Goal: Task Accomplishment & Management: Manage account settings

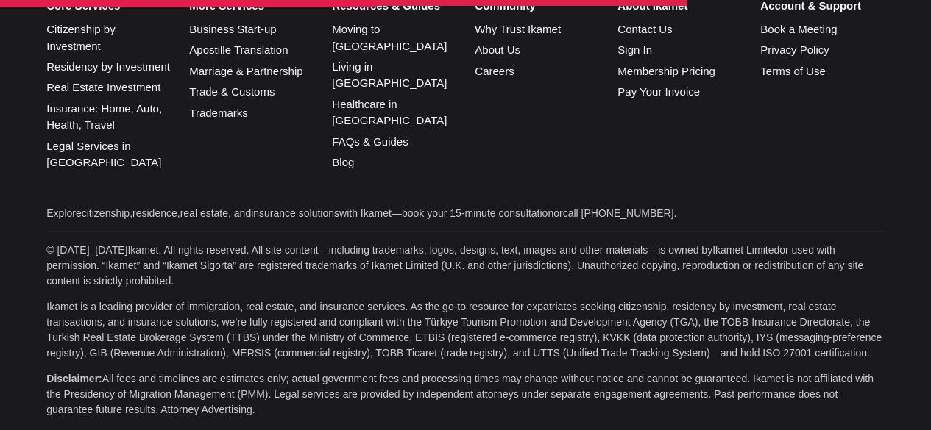
scroll to position [7402, 0]
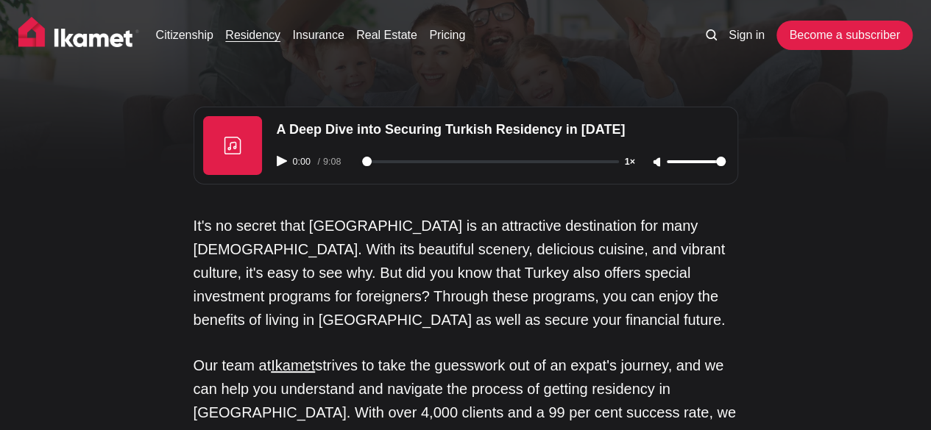
drag, startPoint x: 934, startPoint y: 15, endPoint x: 941, endPoint y: -27, distance: 42.4
click at [417, 41] on link "Real Estate" at bounding box center [386, 35] width 61 height 18
click at [82, 34] on img at bounding box center [78, 35] width 121 height 37
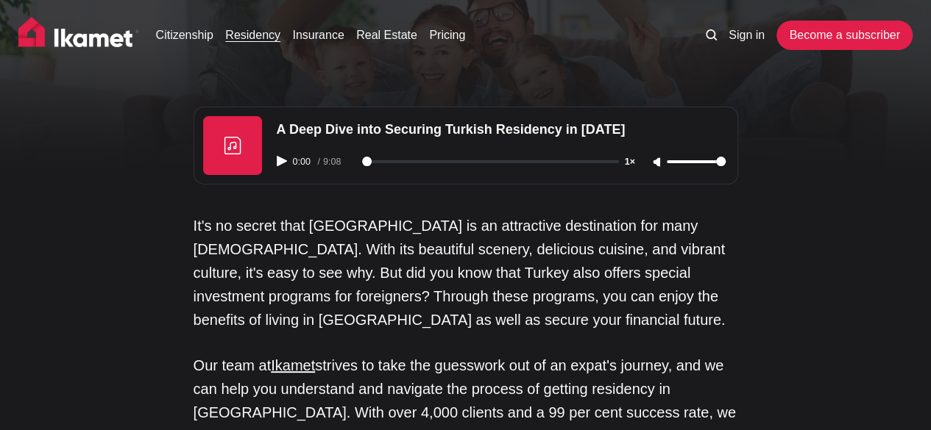
click at [35, 27] on img at bounding box center [78, 35] width 121 height 37
click at [77, 38] on img at bounding box center [78, 35] width 121 height 37
click at [109, 38] on img at bounding box center [78, 35] width 121 height 37
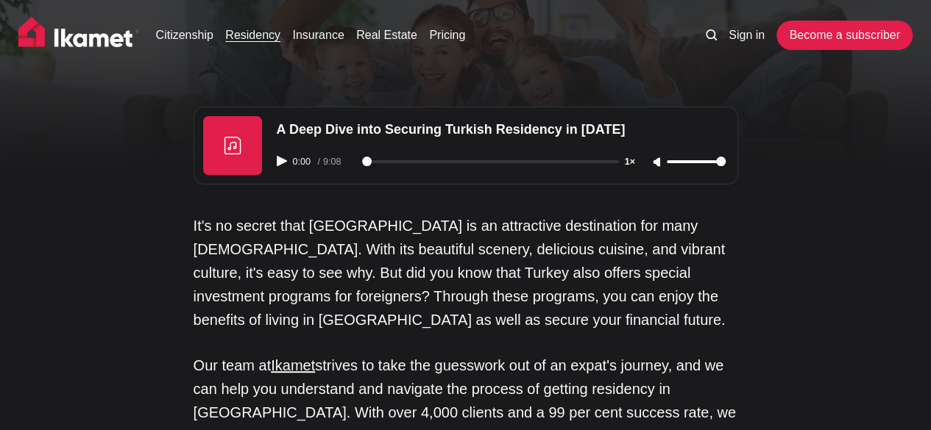
click at [109, 38] on img at bounding box center [78, 35] width 121 height 37
click at [207, 36] on link "Citizenship" at bounding box center [184, 35] width 57 height 18
click at [88, 39] on img at bounding box center [78, 35] width 121 height 37
click at [728, 32] on link "Sign in" at bounding box center [746, 35] width 36 height 18
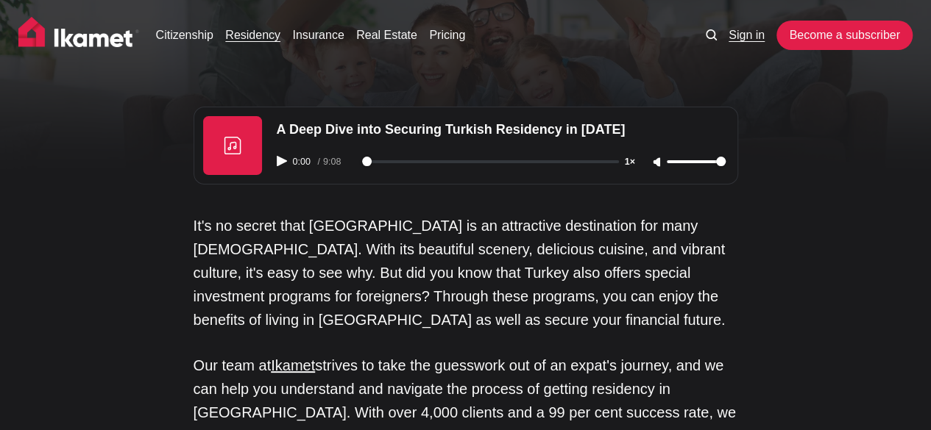
click at [728, 32] on link "Sign in" at bounding box center [746, 35] width 36 height 18
click at [781, 25] on link "Become a subscriber" at bounding box center [843, 35] width 135 height 29
click at [789, 36] on link "Become a subscriber" at bounding box center [843, 35] width 135 height 29
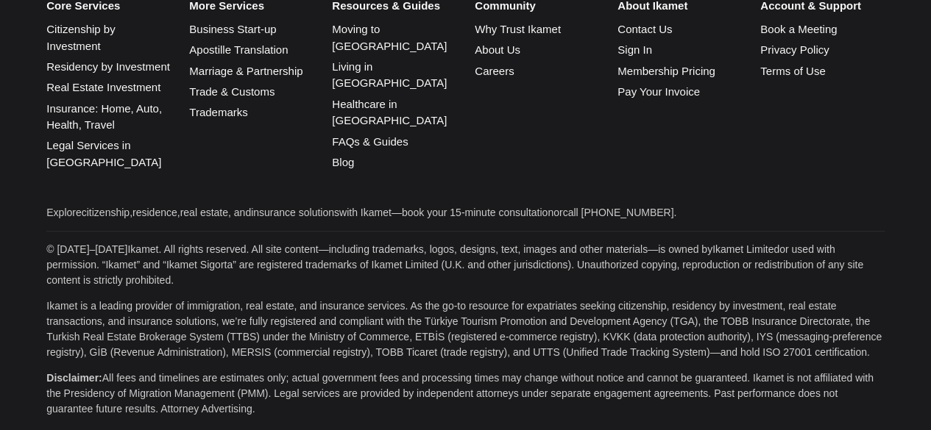
scroll to position [3965, 0]
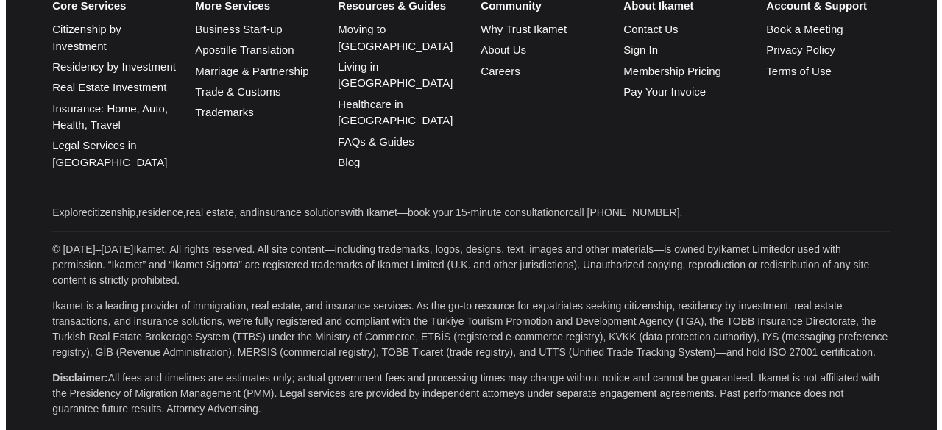
scroll to position [3962, 0]
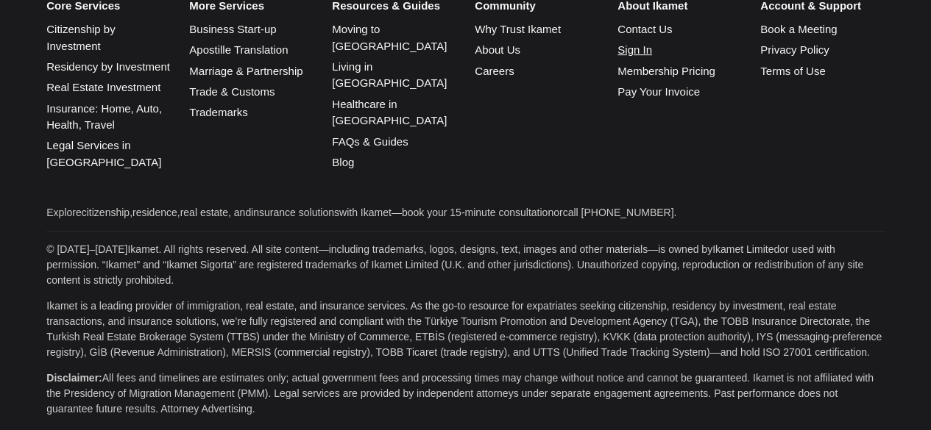
click at [652, 56] on link "Sign In" at bounding box center [634, 49] width 35 height 13
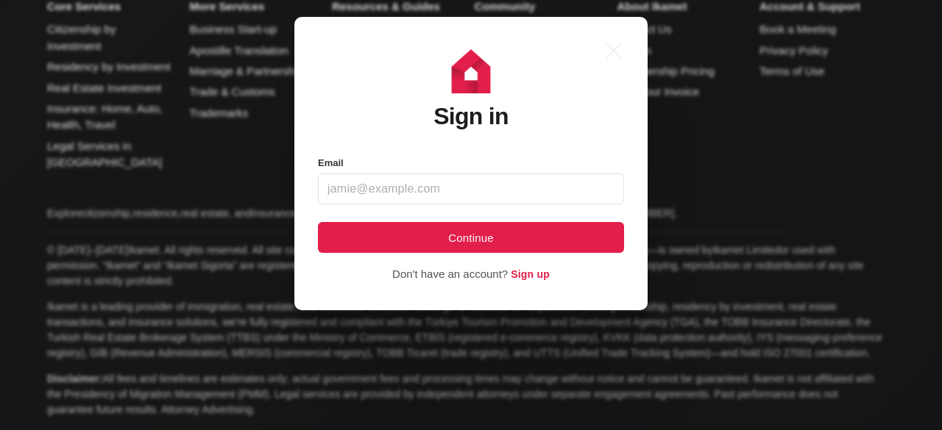
click at [655, 185] on div ".a{fill:none;stroke:currentColor;stroke-linecap:round;stroke-linejoin:round;str…" at bounding box center [482, 215] width 964 height 430
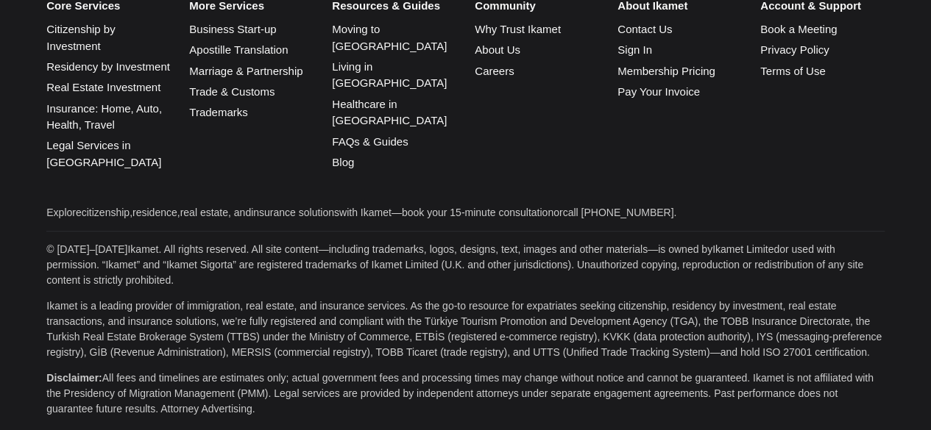
click at [644, 80] on li "Membership Pricing" at bounding box center [679, 71] width 124 height 17
click at [641, 77] on link "Membership Pricing" at bounding box center [666, 71] width 98 height 13
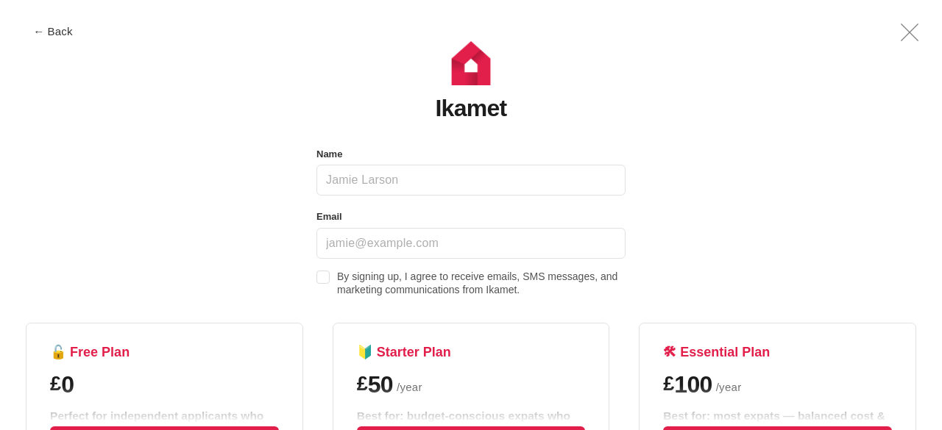
click at [92, 361] on h4 "🔓 Free Plan" at bounding box center [164, 352] width 229 height 17
click at [486, 361] on h4 "🔰 Starter Plan" at bounding box center [471, 352] width 229 height 17
click at [712, 361] on h4 "🛠 Essential Plan" at bounding box center [777, 352] width 229 height 17
click at [31, 36] on span "←" at bounding box center [36, 31] width 11 height 11
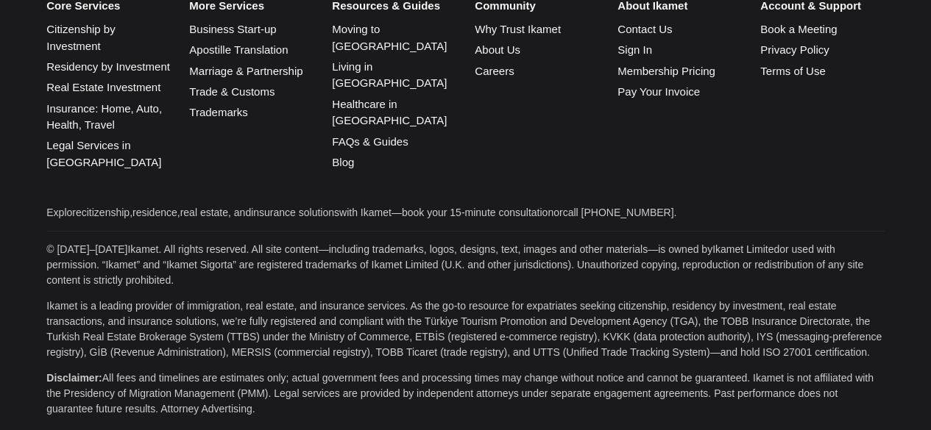
click at [614, 175] on div "Community Why Trust Ikamet About Us Careers" at bounding box center [545, 87] width 143 height 176
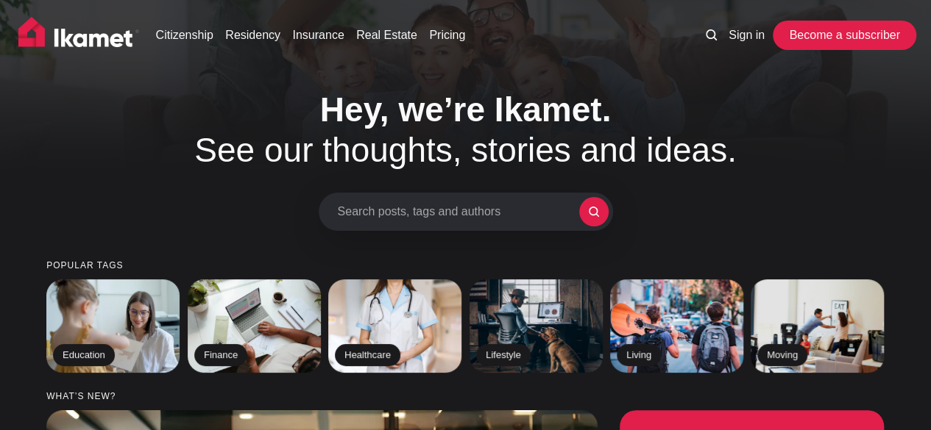
click at [843, 30] on link "Become a subscriber" at bounding box center [843, 35] width 135 height 29
click at [827, 32] on link "Become a subscriber" at bounding box center [843, 35] width 135 height 29
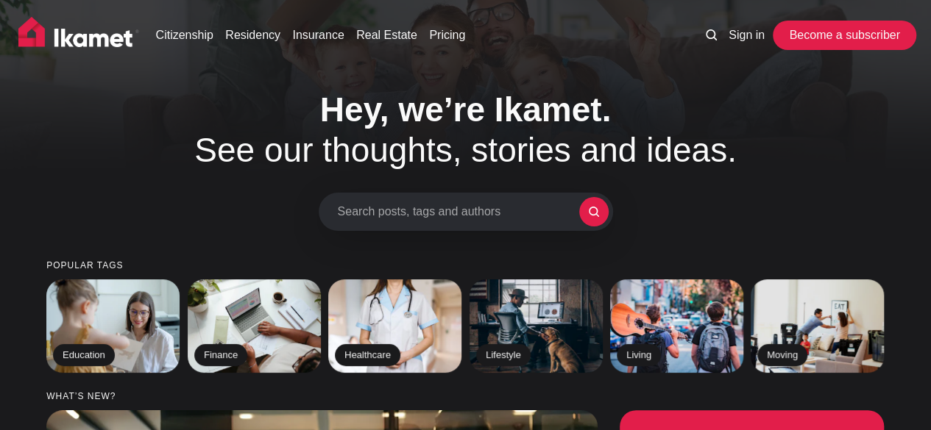
click at [827, 32] on link "Become a subscriber" at bounding box center [843, 35] width 135 height 29
click at [827, 29] on link "Become a subscriber" at bounding box center [843, 35] width 135 height 29
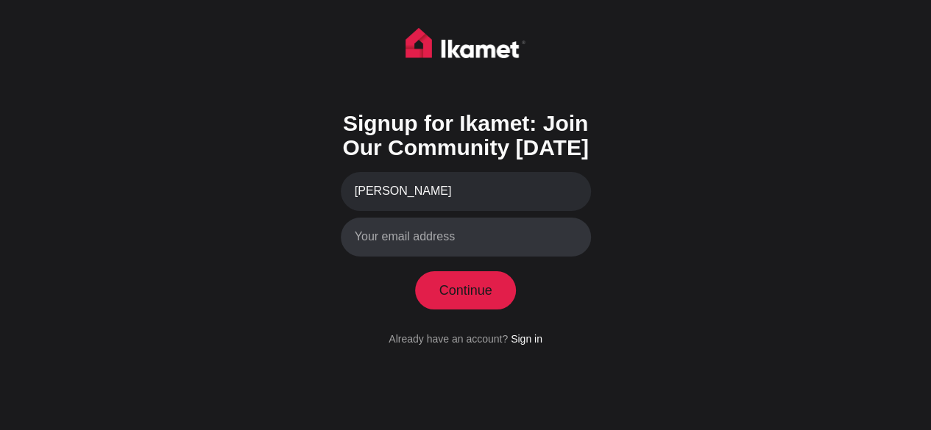
type input "[PERSON_NAME]"
click at [378, 257] on input "Your email address" at bounding box center [466, 237] width 250 height 39
type input "k"
click at [430, 257] on input "Your email address" at bounding box center [466, 237] width 250 height 39
type input "[EMAIL_ADDRESS][DOMAIN_NAME]"
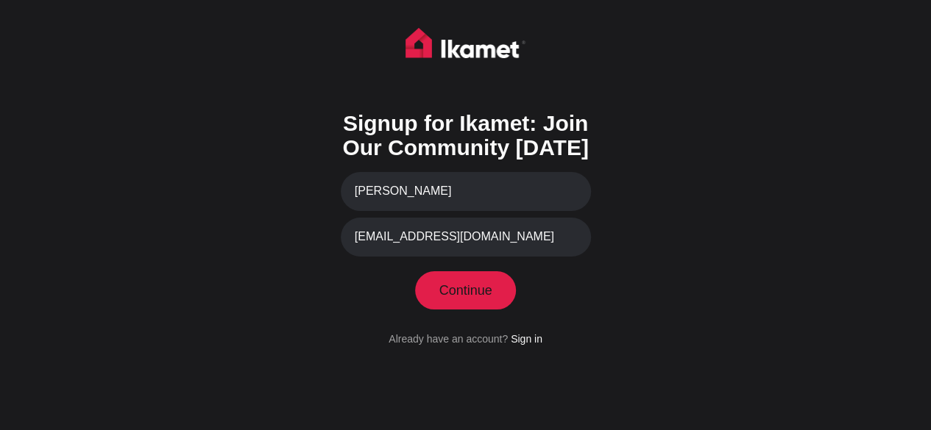
click at [673, 309] on div "Signup for Ikamet: Join Our Community [DATE] Zakir Latif [PERSON_NAME] [EMAIL_A…" at bounding box center [465, 215] width 931 height 430
click at [491, 310] on button "Continue" at bounding box center [465, 290] width 101 height 38
click at [464, 310] on button "Continue" at bounding box center [465, 290] width 101 height 38
click at [468, 310] on button "Continue" at bounding box center [465, 290] width 101 height 38
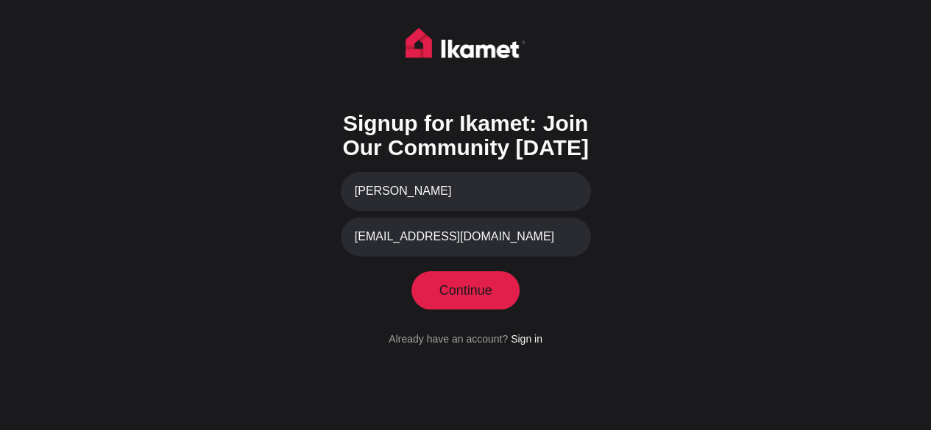
click at [468, 310] on button "Continue" at bounding box center [465, 290] width 101 height 38
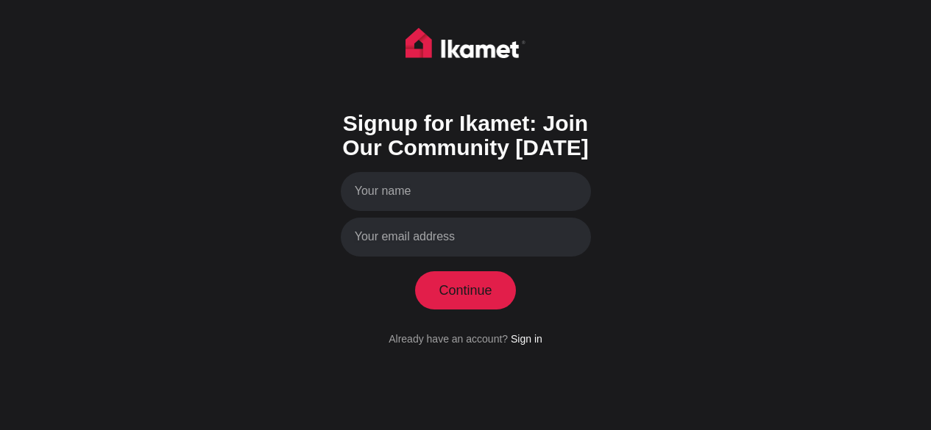
scroll to position [99, 0]
click at [542, 345] on link "Sign in" at bounding box center [527, 339] width 32 height 12
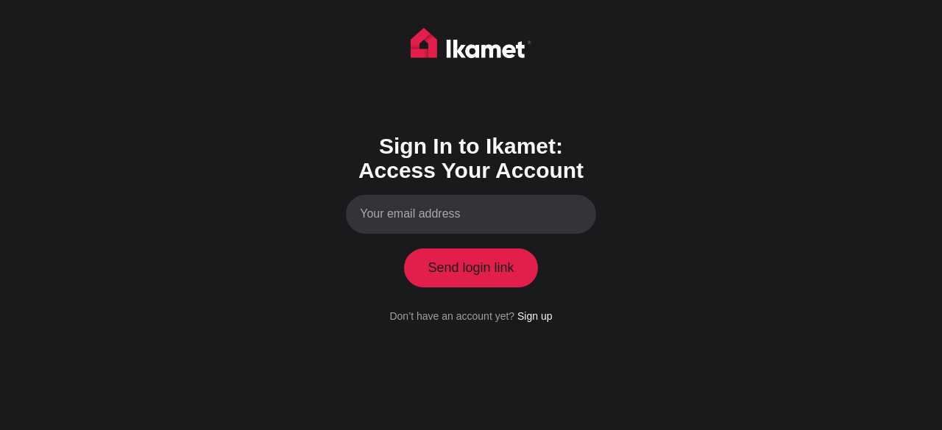
click at [402, 225] on input "Your email address" at bounding box center [471, 214] width 250 height 39
type input "[EMAIL_ADDRESS][DOMAIN_NAME]"
click at [457, 287] on button "Send login link" at bounding box center [471, 268] width 134 height 38
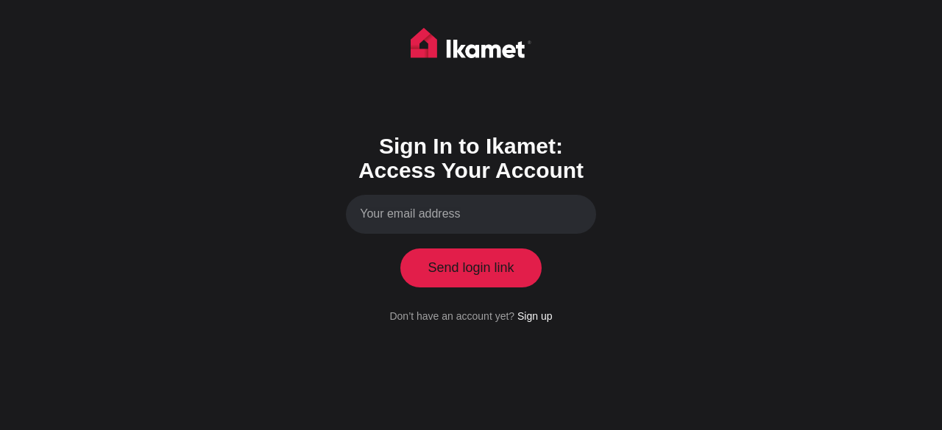
click at [506, 287] on button "Send login link" at bounding box center [471, 268] width 134 height 38
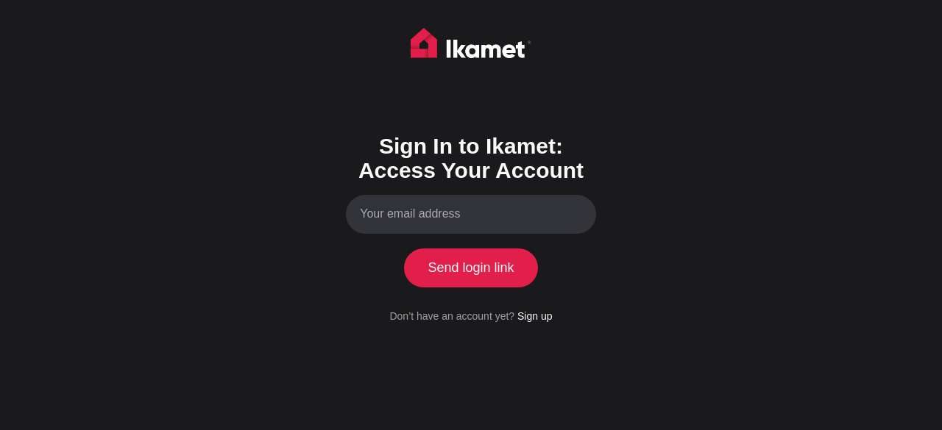
click at [412, 234] on input "Your email address" at bounding box center [471, 214] width 250 height 39
type input "[EMAIL_ADDRESS][DOMAIN_NAME]"
click at [484, 287] on button "Send login link" at bounding box center [471, 268] width 134 height 38
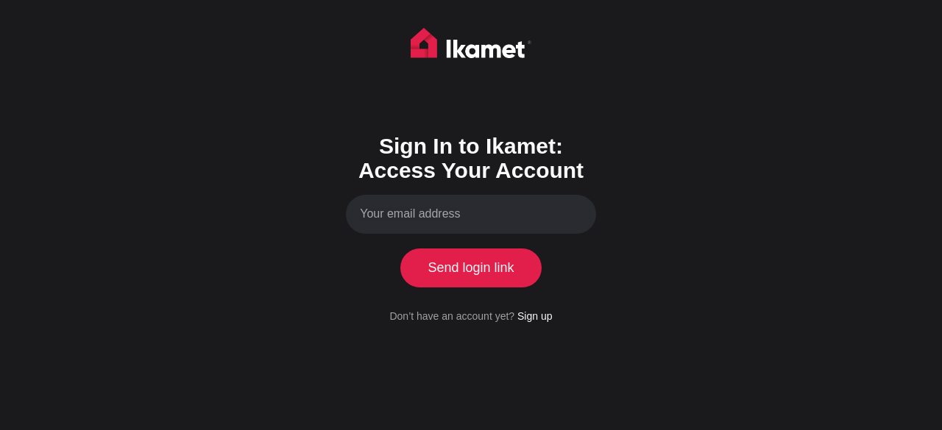
click at [477, 287] on button "Send login link" at bounding box center [471, 268] width 134 height 38
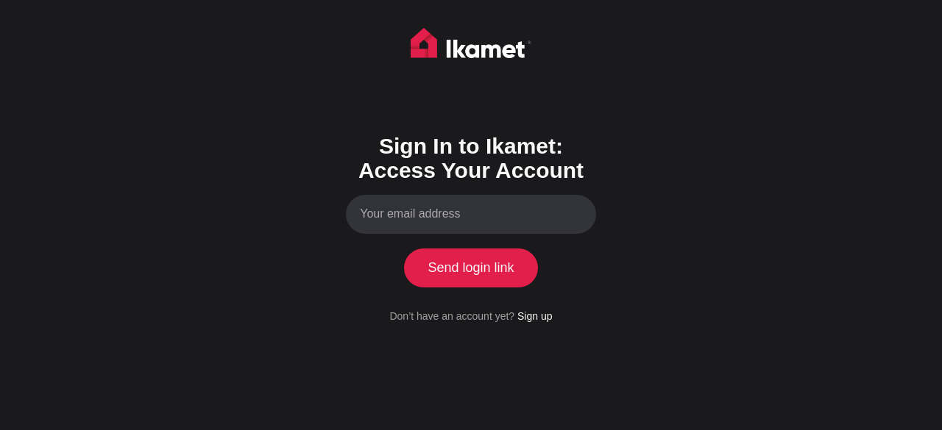
click at [430, 234] on input "Your email address" at bounding box center [471, 214] width 250 height 39
type input "zakiransari33@gmail.com"
click at [469, 287] on button "Send login link" at bounding box center [471, 268] width 134 height 38
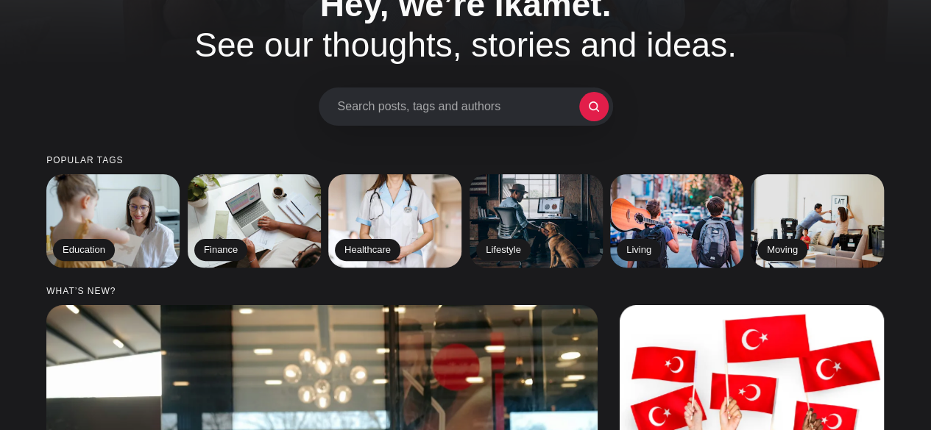
drag, startPoint x: 0, startPoint y: 0, endPoint x: 884, endPoint y: 27, distance: 884.6
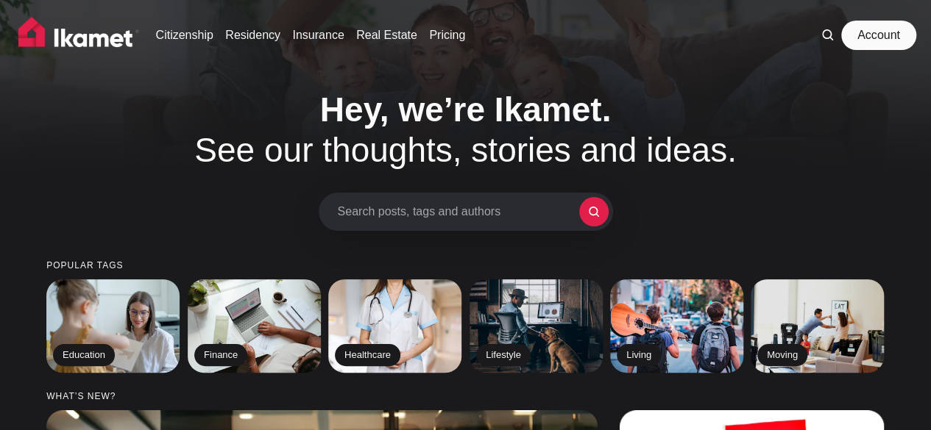
click at [869, 35] on link "Account" at bounding box center [878, 35] width 68 height 29
click at [856, 32] on link "Account" at bounding box center [878, 35] width 68 height 29
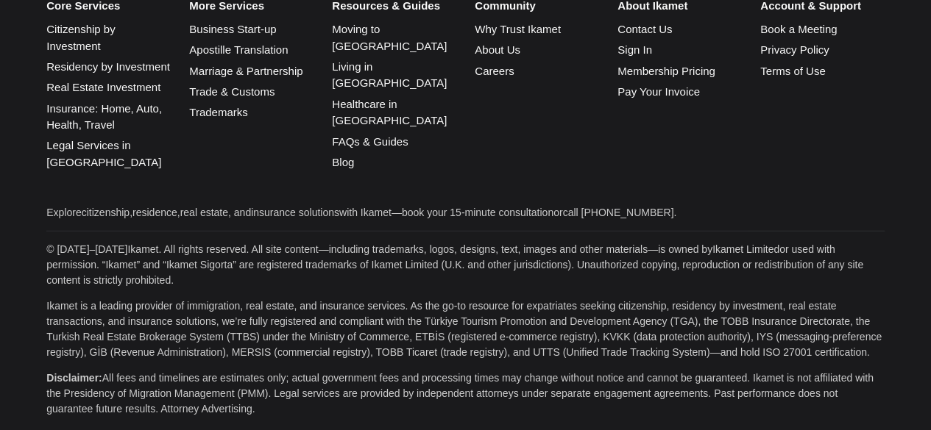
scroll to position [2720, 0]
click at [656, 35] on link "Contact Us" at bounding box center [644, 29] width 54 height 13
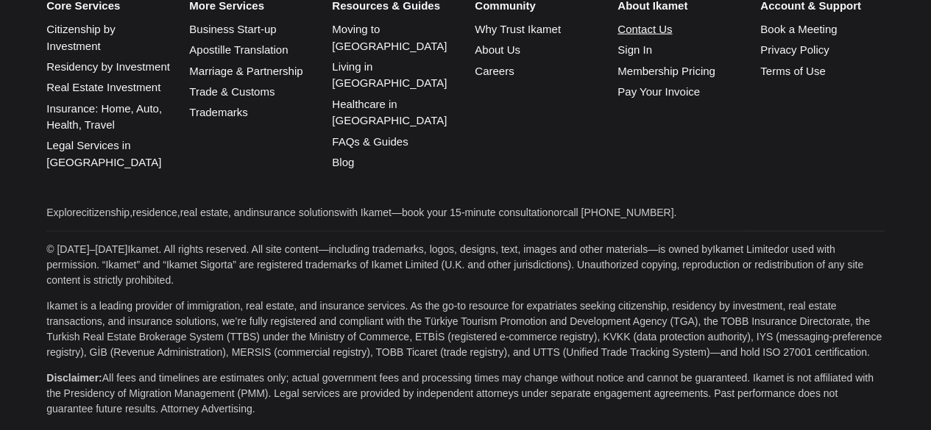
click at [661, 35] on link "Contact Us" at bounding box center [644, 29] width 54 height 13
click at [641, 35] on link "Contact Us" at bounding box center [644, 29] width 54 height 13
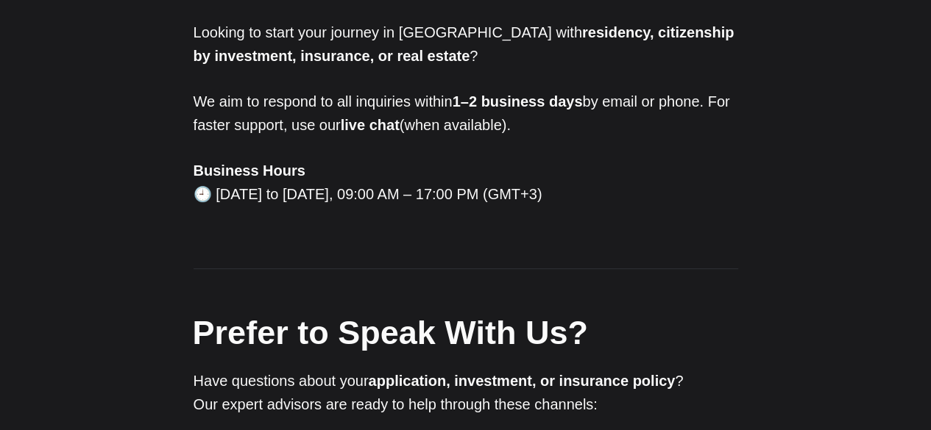
scroll to position [271, 0]
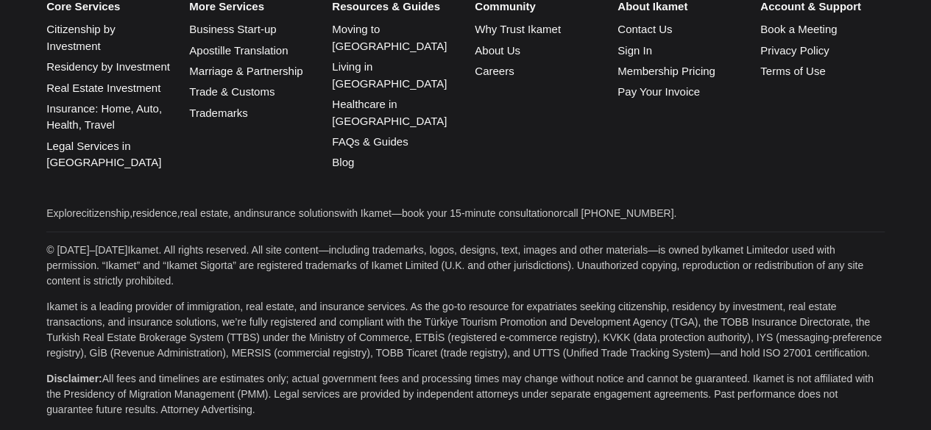
scroll to position [3766, 0]
click at [655, 35] on link "Contact Us" at bounding box center [644, 29] width 54 height 13
click at [661, 35] on link "Contact Us" at bounding box center [644, 29] width 54 height 13
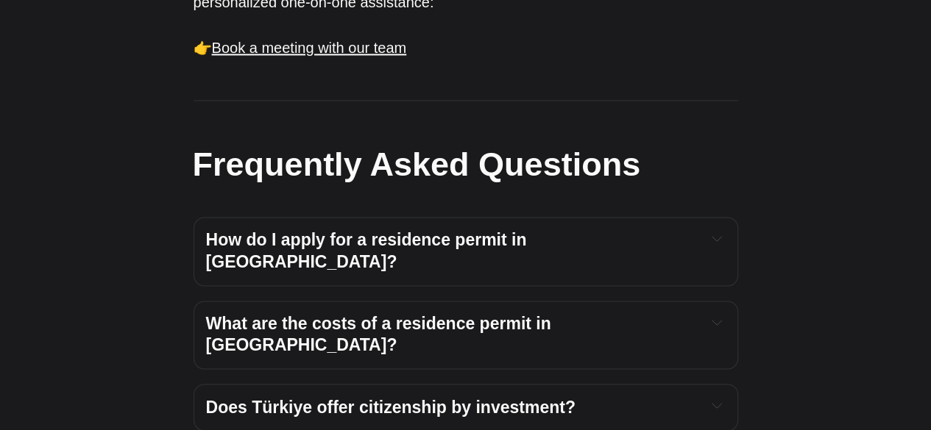
scroll to position [1023, 0]
